Goal: Task Accomplishment & Management: Manage account settings

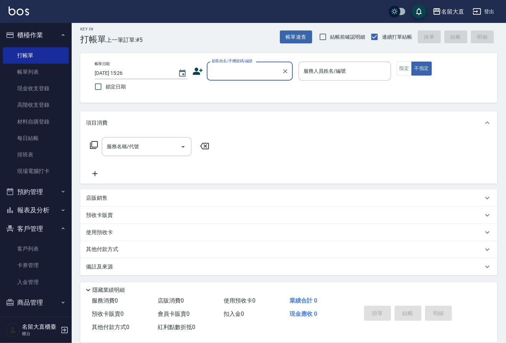
scroll to position [3, 0]
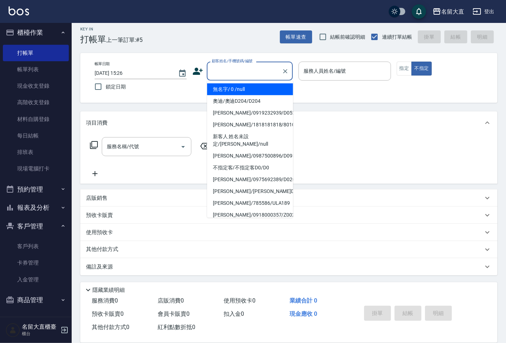
click at [237, 72] on input "顧客姓名/手機號碼/編號" at bounding box center [244, 71] width 69 height 13
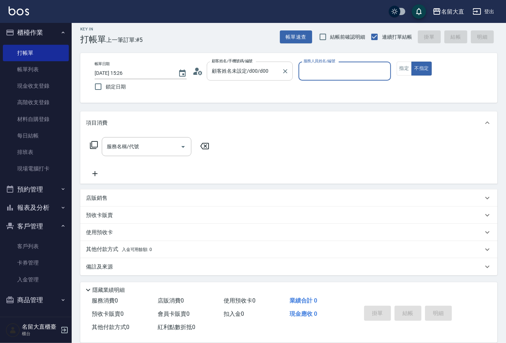
type input "不指定客/不指定客D0/D0"
type input "[PERSON_NAME]3"
click at [411, 62] on button "不指定" at bounding box center [421, 69] width 20 height 14
type button "false"
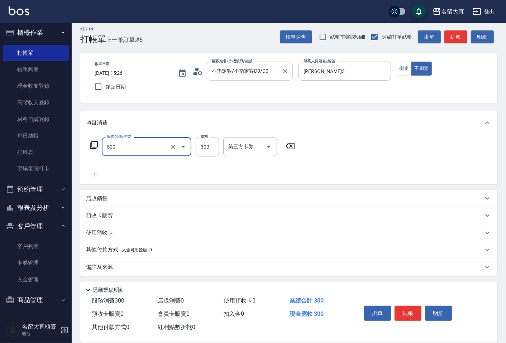
type input "洗髮(500)"
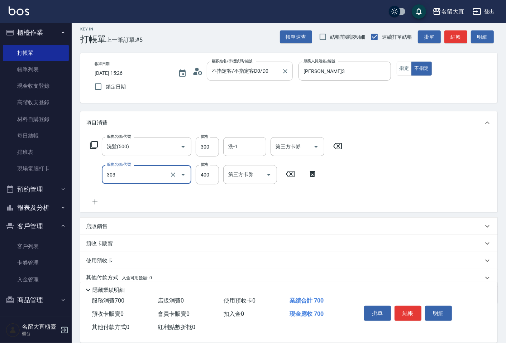
type input "剪髮(C級)(303)"
type input "350"
click at [413, 313] on button "結帳" at bounding box center [407, 313] width 27 height 15
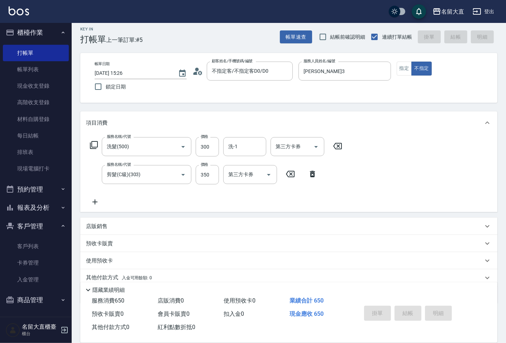
type input "[DATE] 17:42"
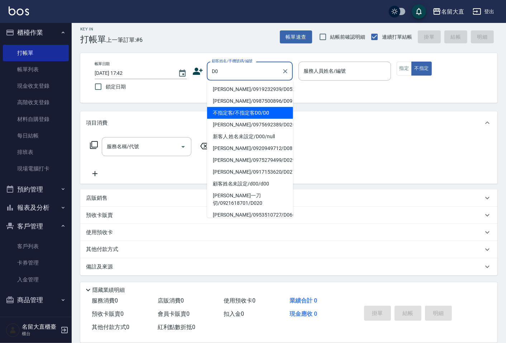
type input "不指定客/不指定客D0/D0"
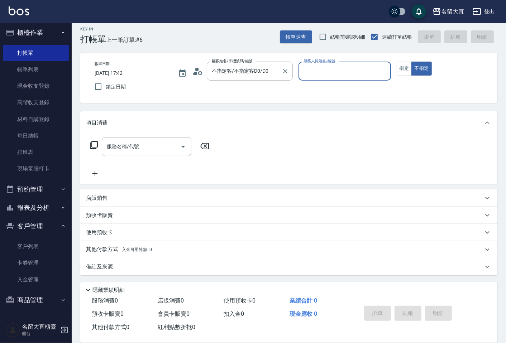
type input "[PERSON_NAME]3"
click at [411, 62] on button "不指定" at bounding box center [421, 69] width 20 height 14
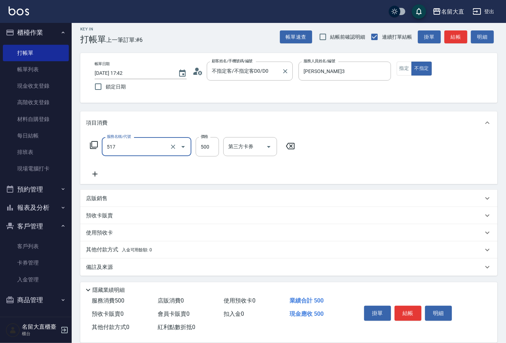
type input "舒醒頭皮(517)"
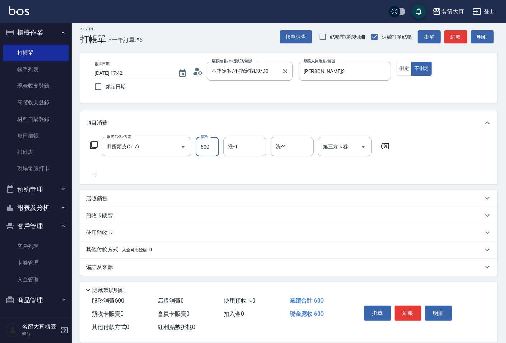
type input "600"
type input "欣柔-017"
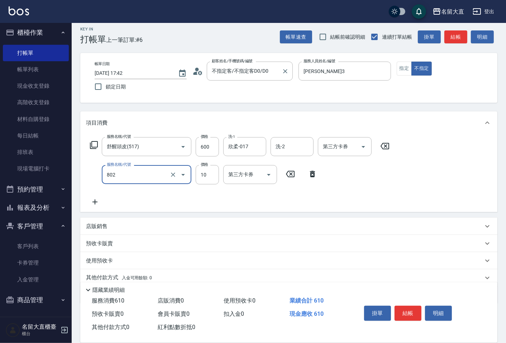
type input "潤絲(802)"
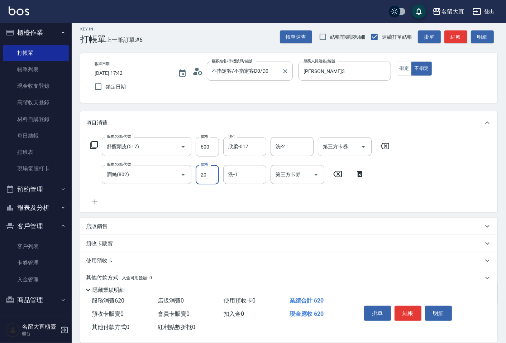
type input "20"
type input "欣柔-017"
click at [411, 311] on button "結帳" at bounding box center [407, 313] width 27 height 15
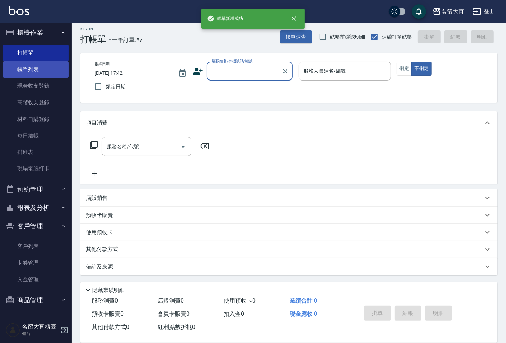
click at [30, 65] on link "帳單列表" at bounding box center [36, 69] width 66 height 16
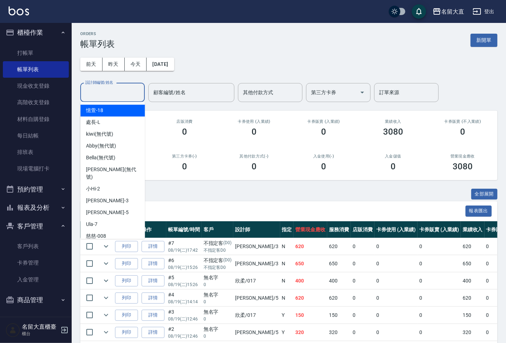
click at [118, 91] on input "設計師編號/姓名" at bounding box center [112, 92] width 58 height 13
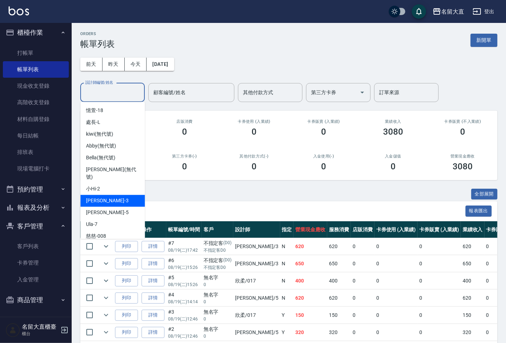
click at [98, 197] on span "[PERSON_NAME]3" at bounding box center [107, 201] width 42 height 8
type input "[PERSON_NAME]3"
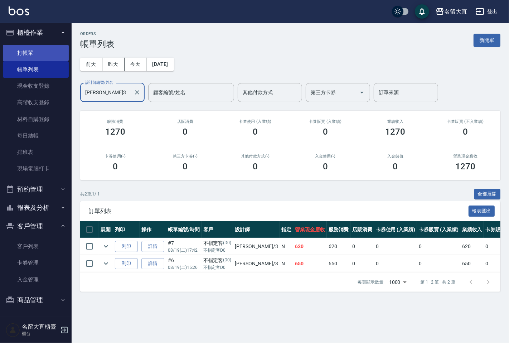
click at [45, 55] on link "打帳單" at bounding box center [36, 53] width 66 height 16
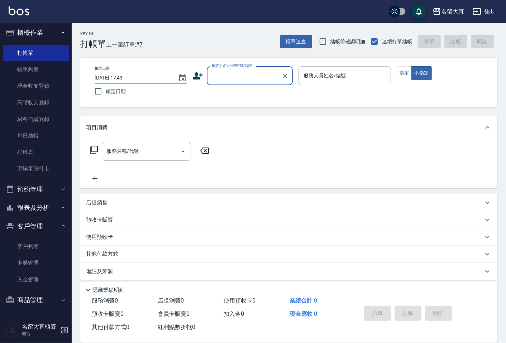
drag, startPoint x: 245, startPoint y: 68, endPoint x: 245, endPoint y: 82, distance: 13.6
click at [245, 81] on div "顧客姓名/手機號碼/編號 顧客姓名/手機號碼/編號" at bounding box center [250, 75] width 86 height 19
click at [245, 90] on div "帳單日期 [DATE] 17:43 鎖定日期 顧客姓名/手機號碼/編號 顧客姓名/手機號碼/編號 服務人員姓名/編號 服務人員姓名/編號 指定 不指定" at bounding box center [289, 82] width 400 height 33
click at [252, 80] on input "顧客姓名/手機號碼/編號" at bounding box center [244, 75] width 69 height 13
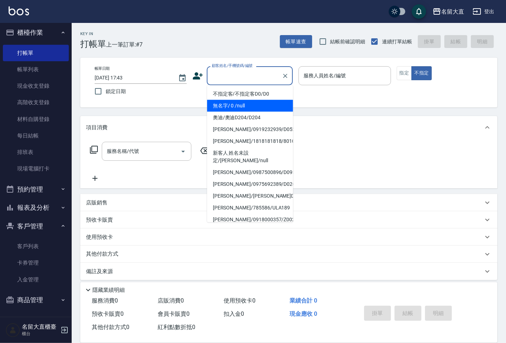
click at [248, 108] on li "無名字/ 0 /null" at bounding box center [250, 106] width 86 height 12
type input "無名字/ 0 /null"
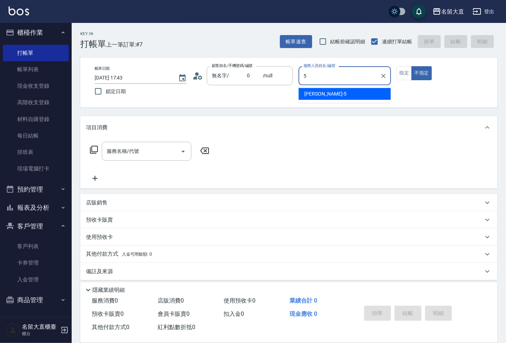
type input "Reese-5"
type button "false"
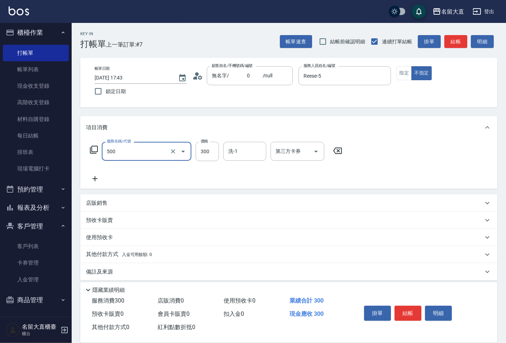
type input "洗髮(500)"
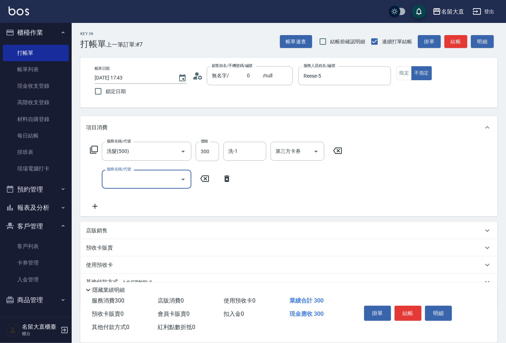
type input "5"
type input "潤絲(802)"
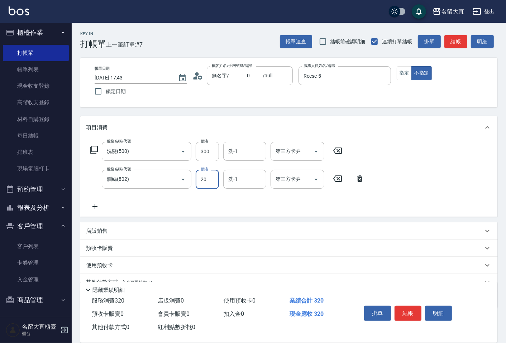
type input "20"
click at [444, 42] on button "結帳" at bounding box center [455, 41] width 23 height 13
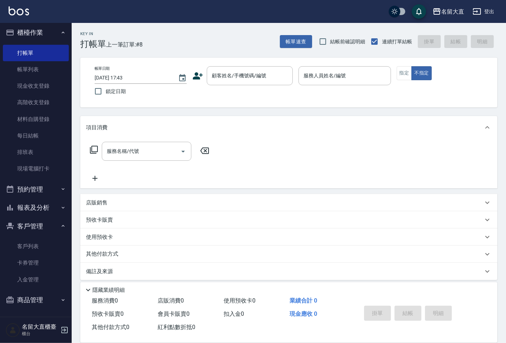
drag, startPoint x: 498, startPoint y: 40, endPoint x: 489, endPoint y: 44, distance: 9.5
click at [498, 42] on div "Key In 打帳單 上一筆訂單:#8 帳單速查 結帳前確認明細 連續打單結帳 掛單 結帳 明細 帳單日期 [DATE] 17:43 鎖定日期 顧客姓名/手機…" at bounding box center [289, 185] width 434 height 325
click at [35, 67] on link "帳單列表" at bounding box center [36, 69] width 66 height 16
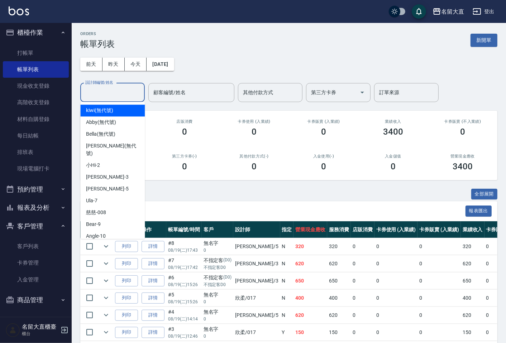
click at [113, 91] on input "設計師編號/姓名" at bounding box center [112, 92] width 58 height 13
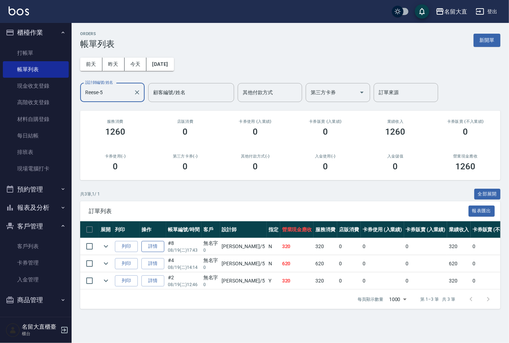
type input "Reese-5"
click at [153, 246] on link "詳情" at bounding box center [152, 246] width 23 height 11
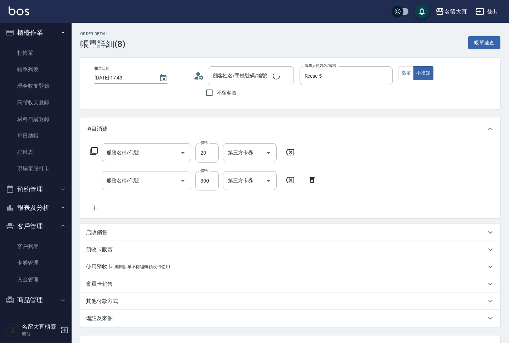
type input "[DATE] 17:43"
type input "Reese-5"
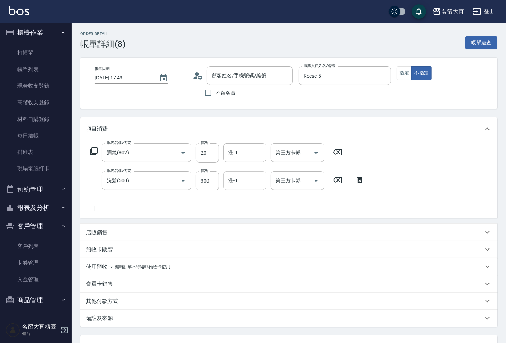
type input "潤絲(802)"
type input "洗髮(500)"
type input "無名字/ 0 /null"
click at [335, 151] on icon at bounding box center [337, 152] width 18 height 9
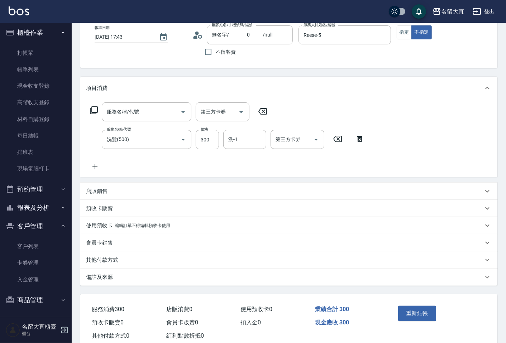
scroll to position [59, 0]
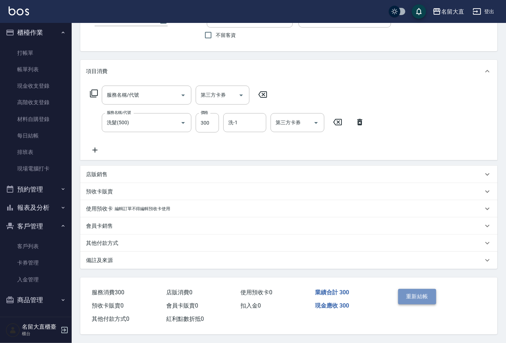
click at [420, 294] on button "重新結帳" at bounding box center [417, 296] width 38 height 15
